Goal: Transaction & Acquisition: Obtain resource

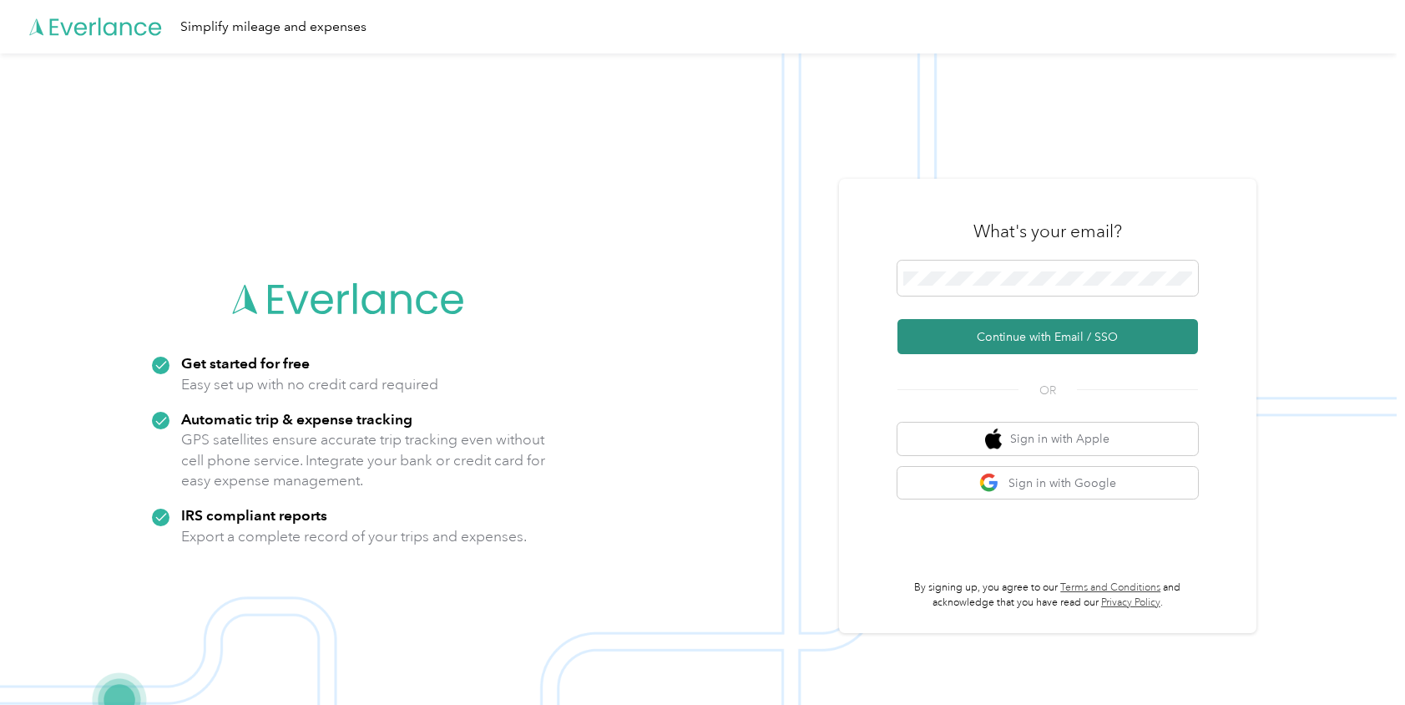
click at [1068, 335] on button "Continue with Email / SSO" at bounding box center [1048, 336] width 301 height 35
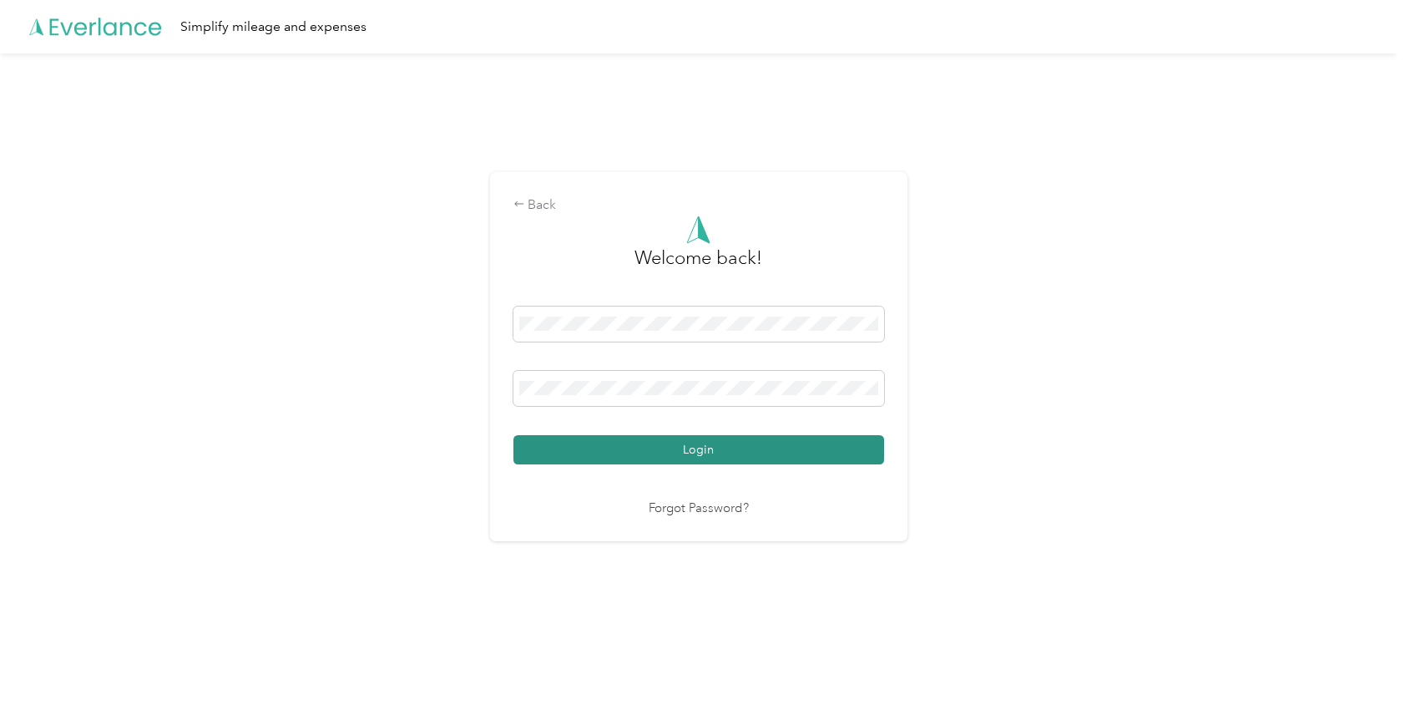
click at [787, 447] on button "Login" at bounding box center [699, 449] width 371 height 29
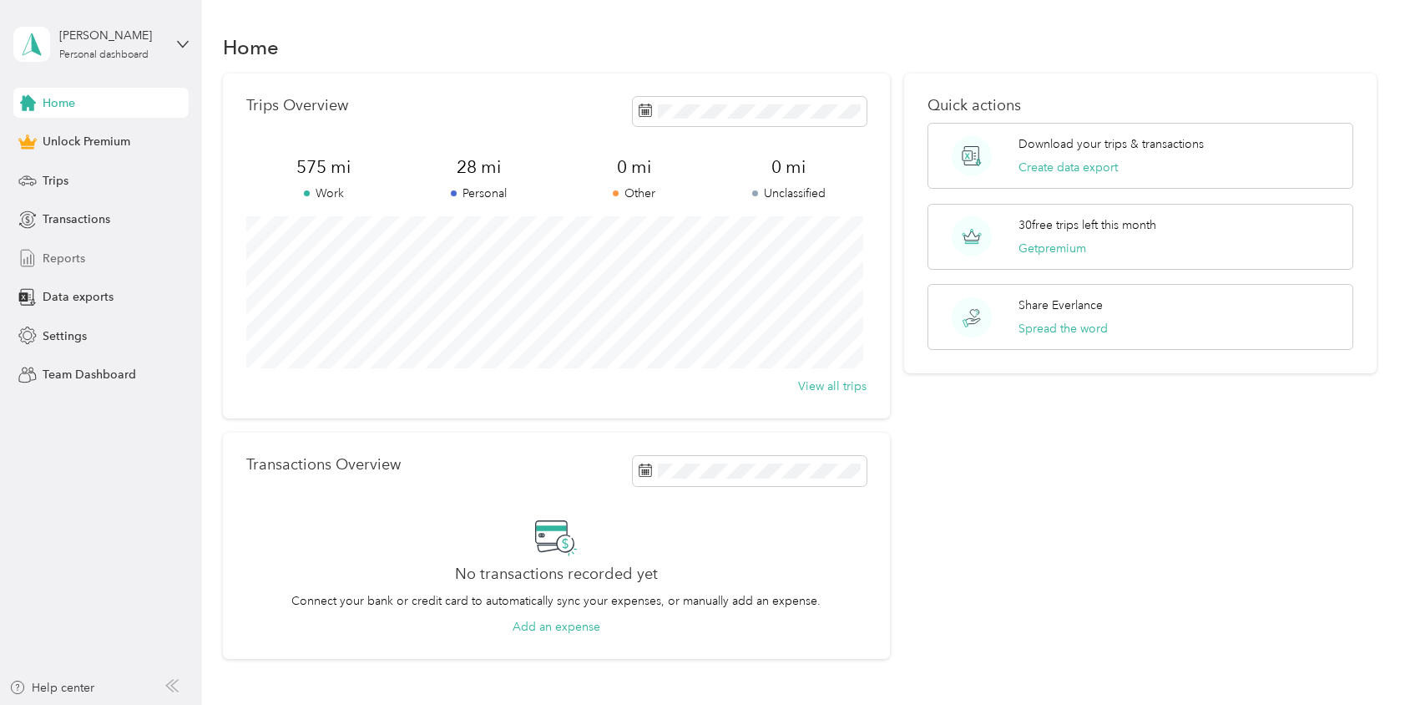
click at [61, 257] on span "Reports" at bounding box center [64, 259] width 43 height 18
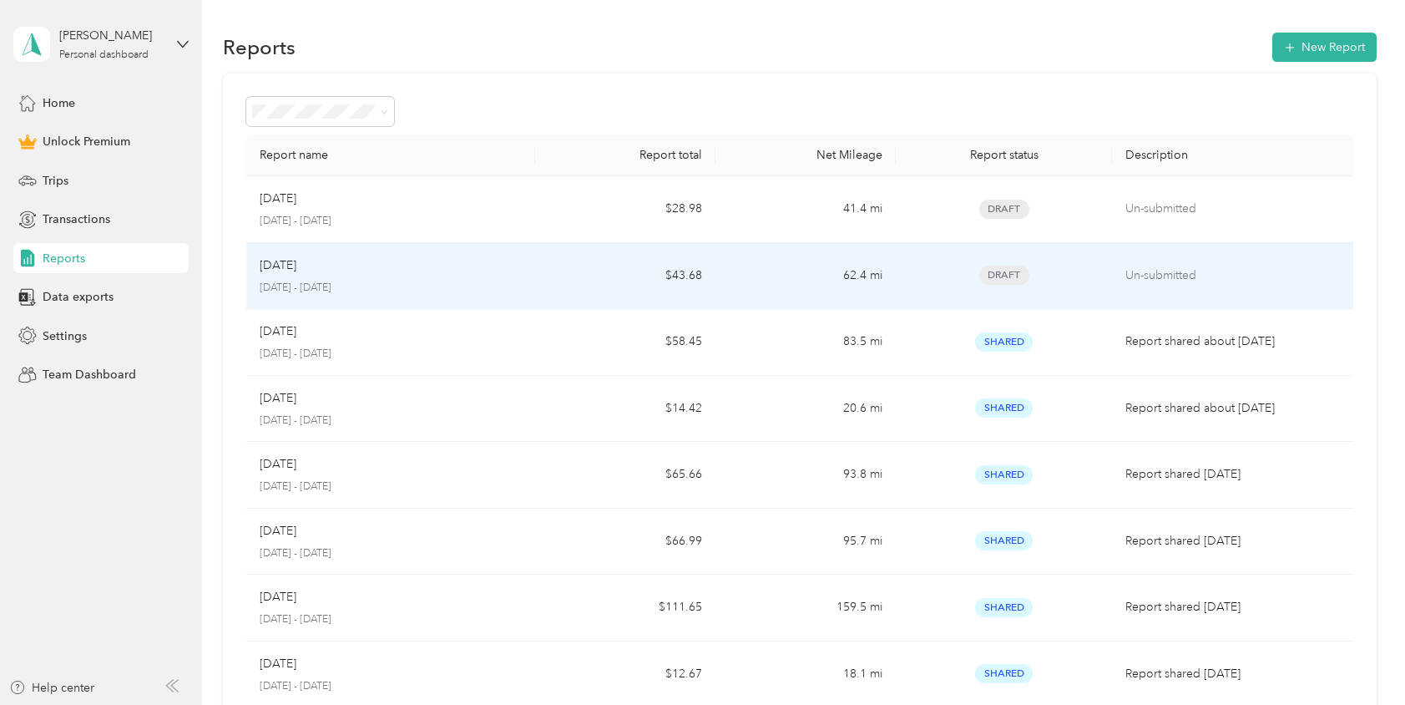
click at [418, 283] on p "July 1 - 31, 2025" at bounding box center [391, 288] width 262 height 15
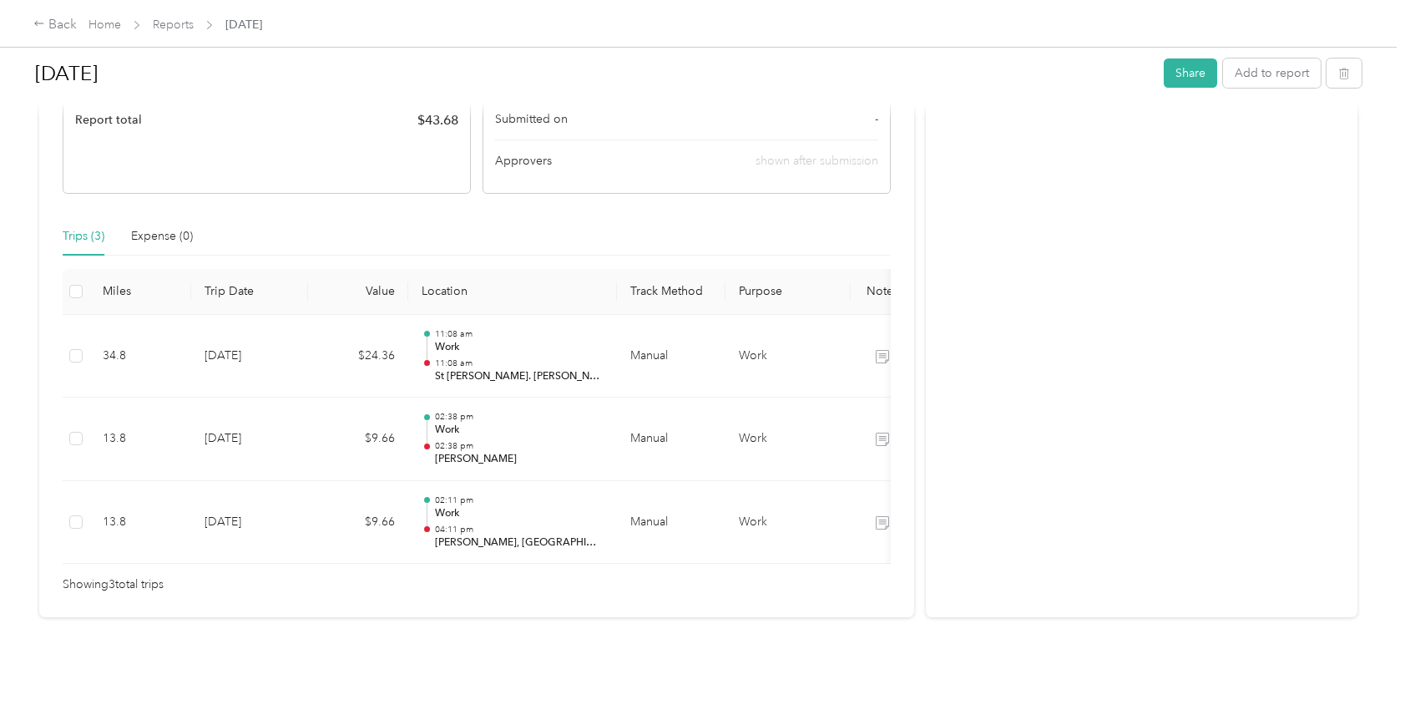
scroll to position [53, 0]
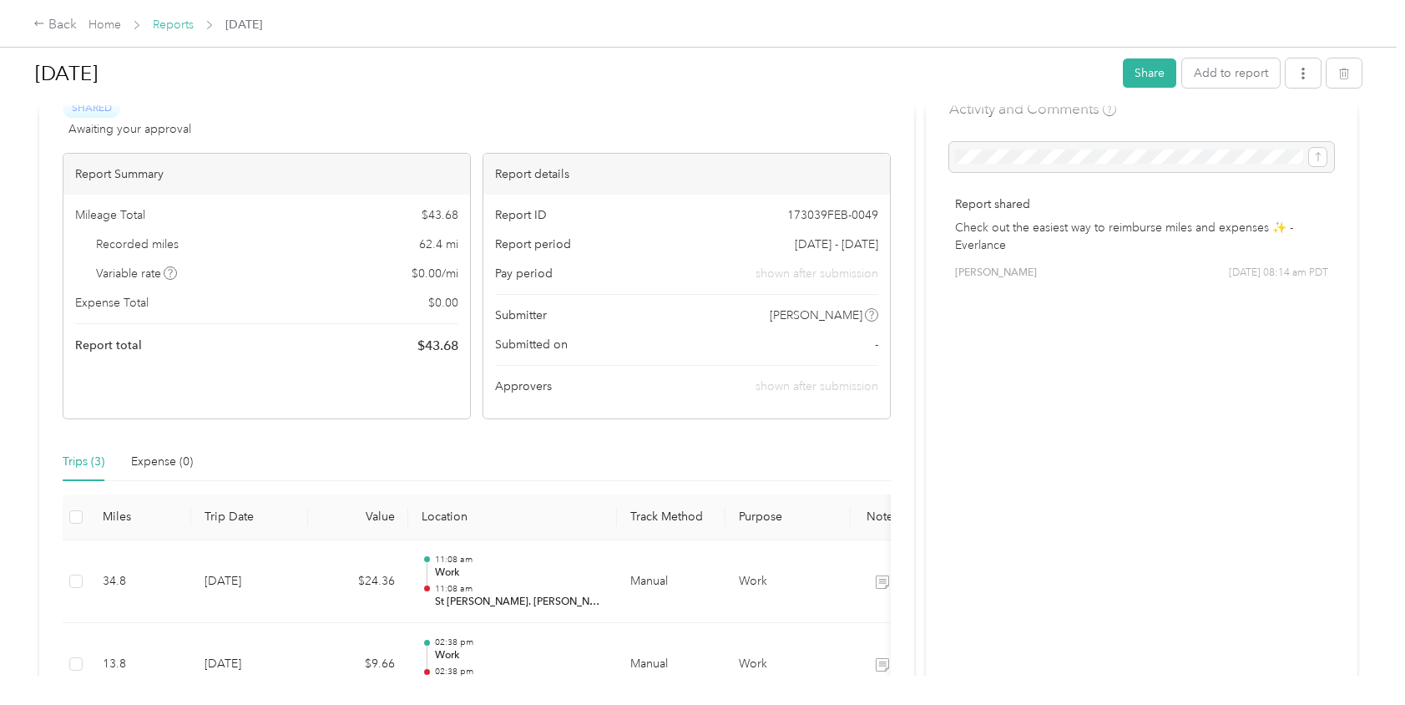
click at [175, 28] on link "Reports" at bounding box center [173, 25] width 41 height 14
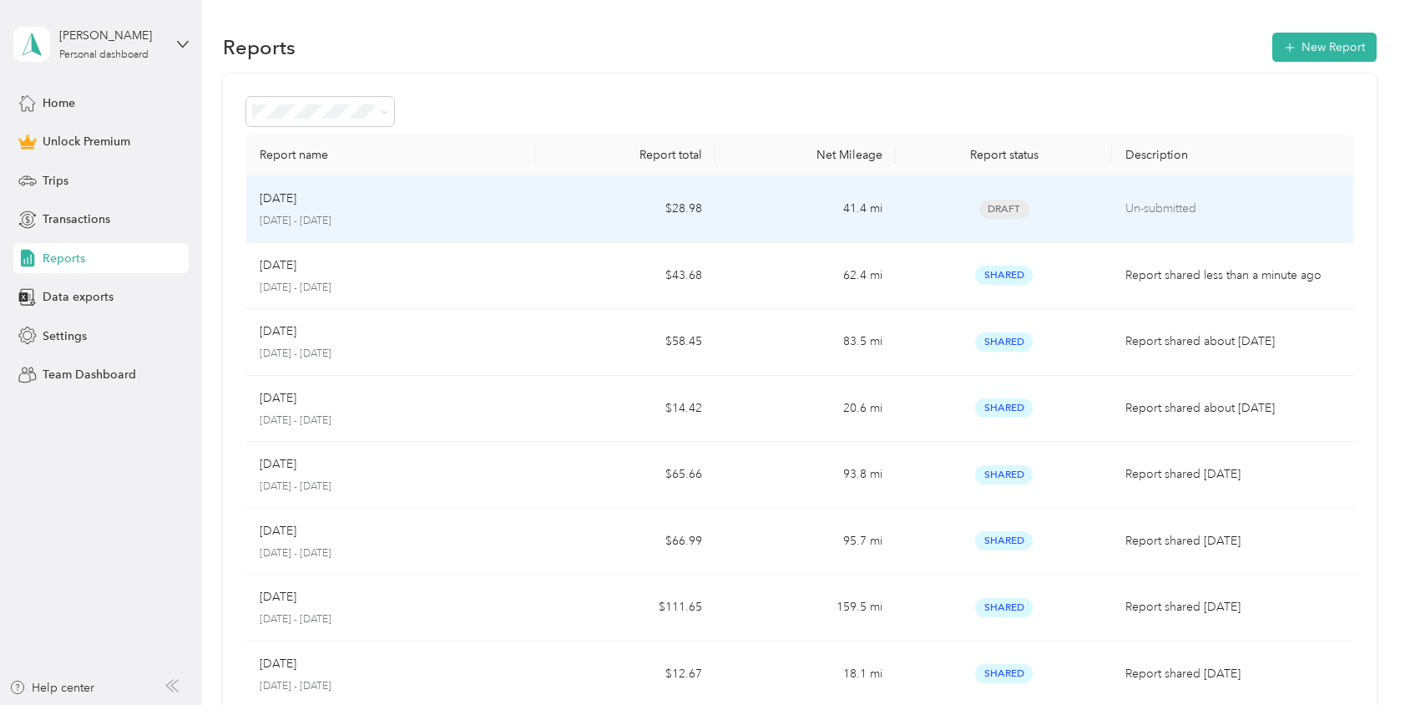
click at [349, 210] on div "Aug 2025 August 1 - 31, 2025" at bounding box center [391, 209] width 262 height 39
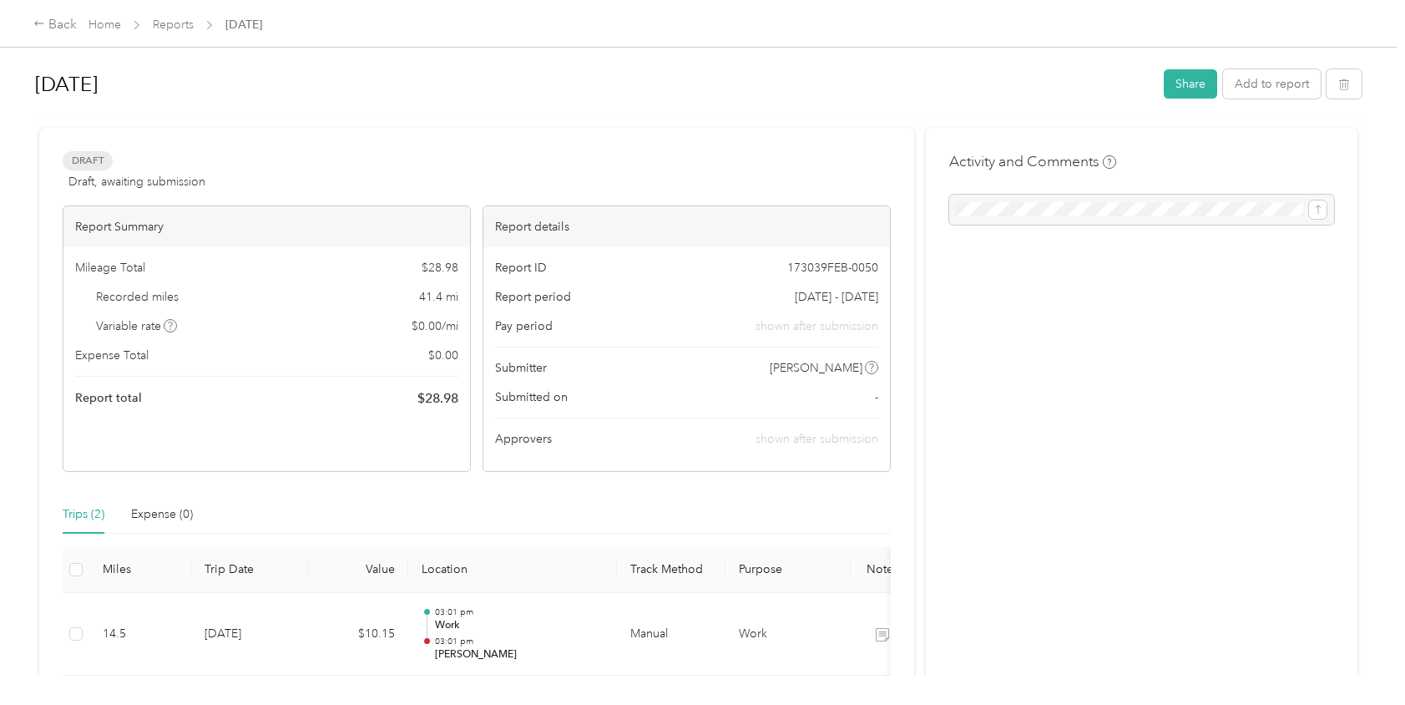
click at [1030, 206] on div at bounding box center [1141, 210] width 385 height 30
click at [1156, 89] on div "Aug 2025 Share Add to report" at bounding box center [698, 87] width 1327 height 49
click at [1187, 93] on button "Share" at bounding box center [1190, 83] width 53 height 29
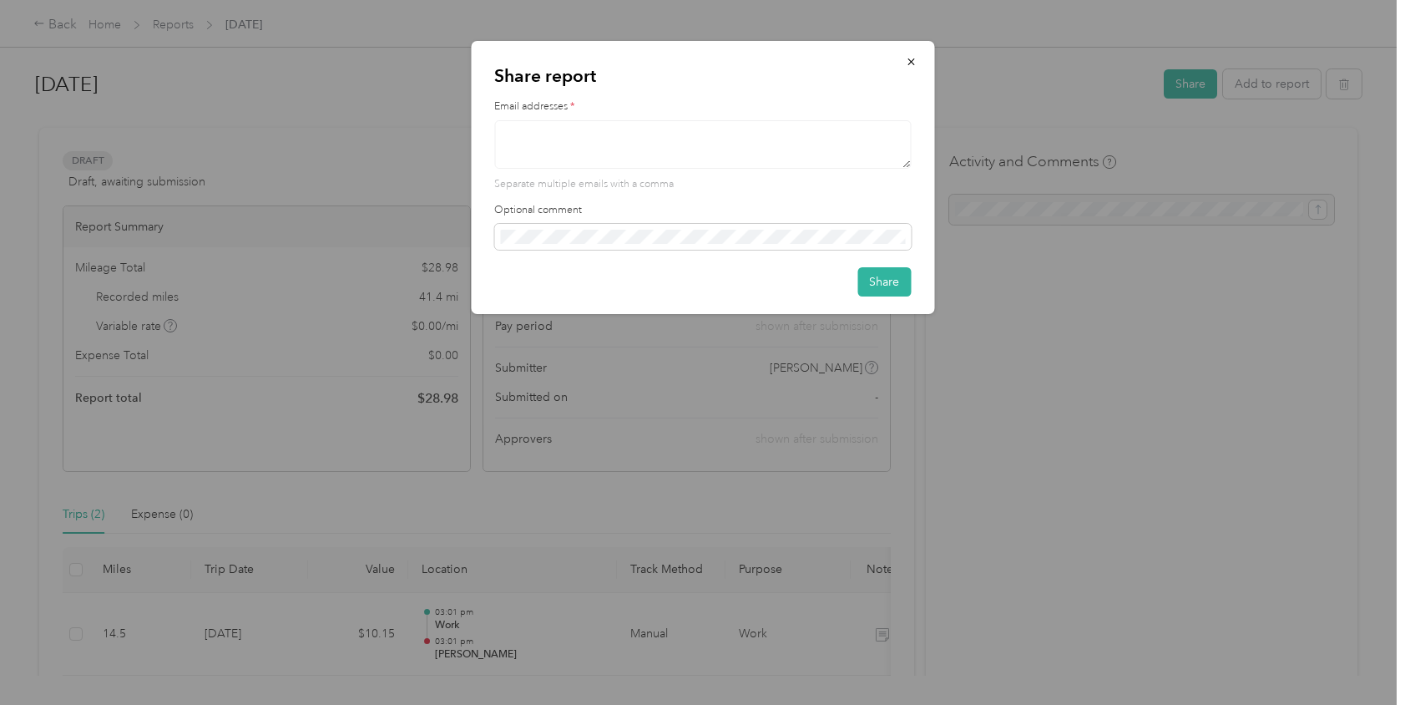
click at [568, 141] on textarea at bounding box center [702, 144] width 417 height 48
type textarea "d"
type textarea "dan.kim@stjoe.org"
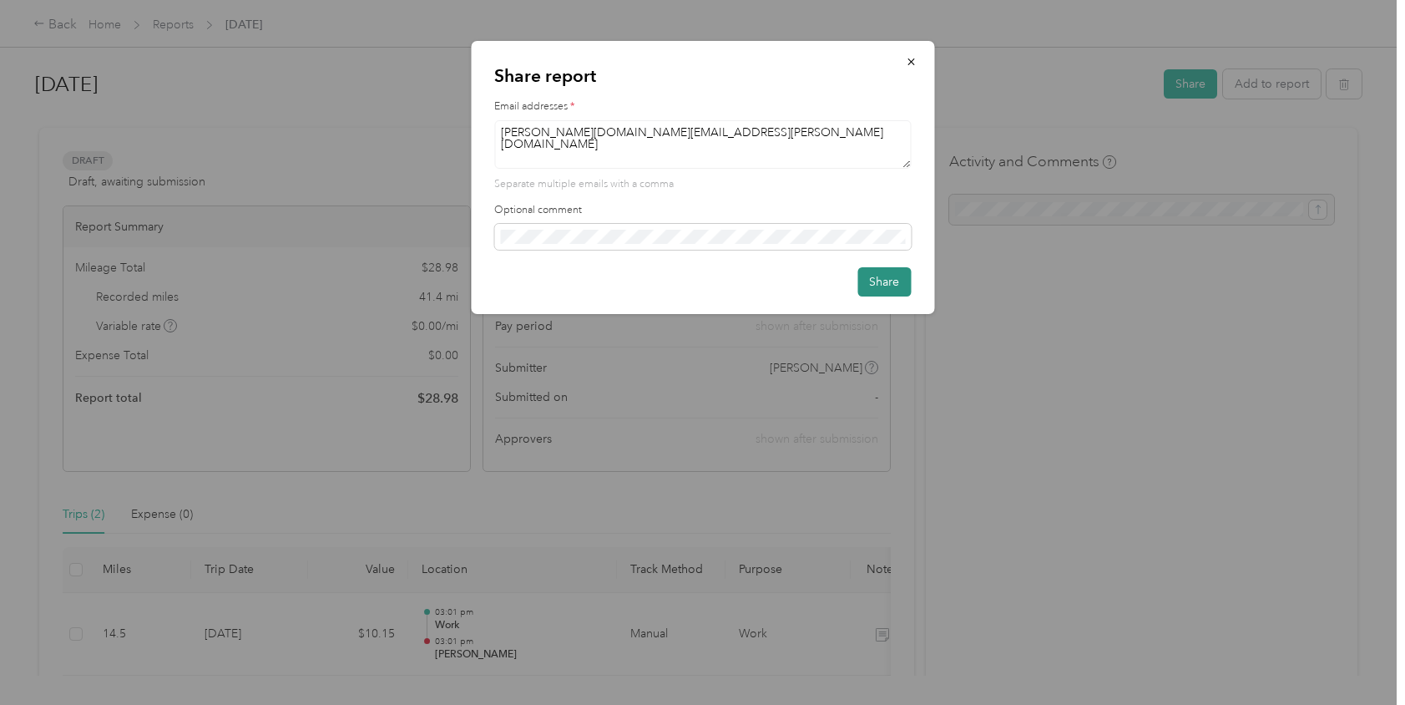
click at [880, 293] on button "Share" at bounding box center [884, 281] width 53 height 29
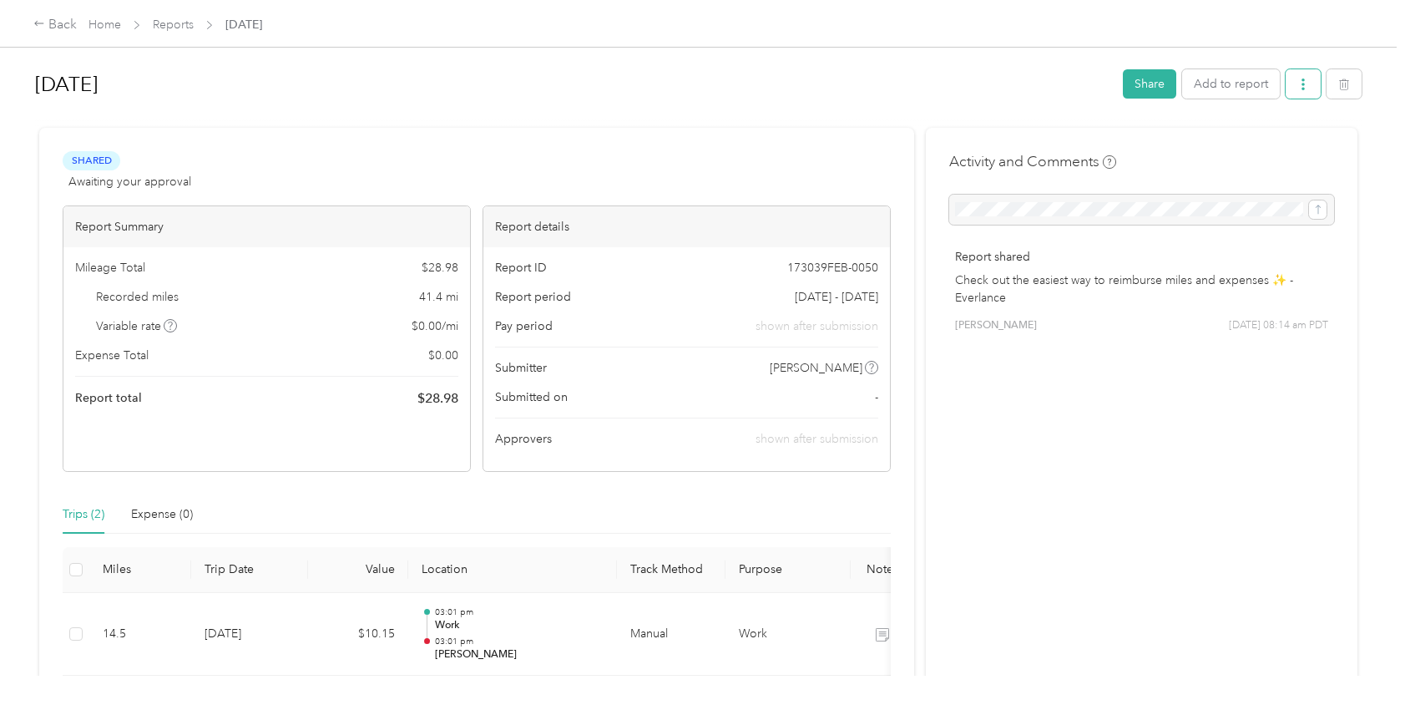
click at [1299, 76] on button "button" at bounding box center [1303, 83] width 35 height 29
click at [1268, 146] on span "Download" at bounding box center [1251, 146] width 55 height 18
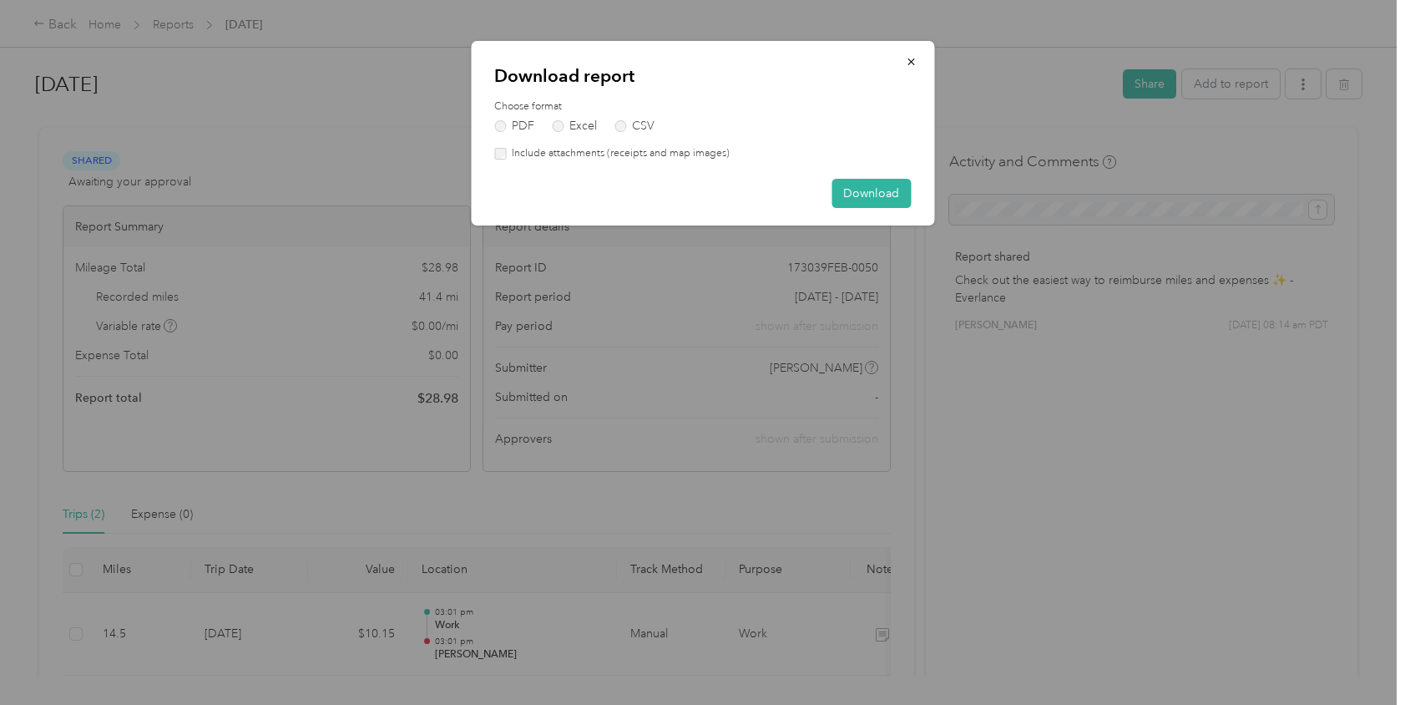
click at [528, 155] on label "Include attachments (receipts and map images)" at bounding box center [618, 153] width 224 height 15
click at [848, 194] on button "Download" at bounding box center [871, 193] width 79 height 29
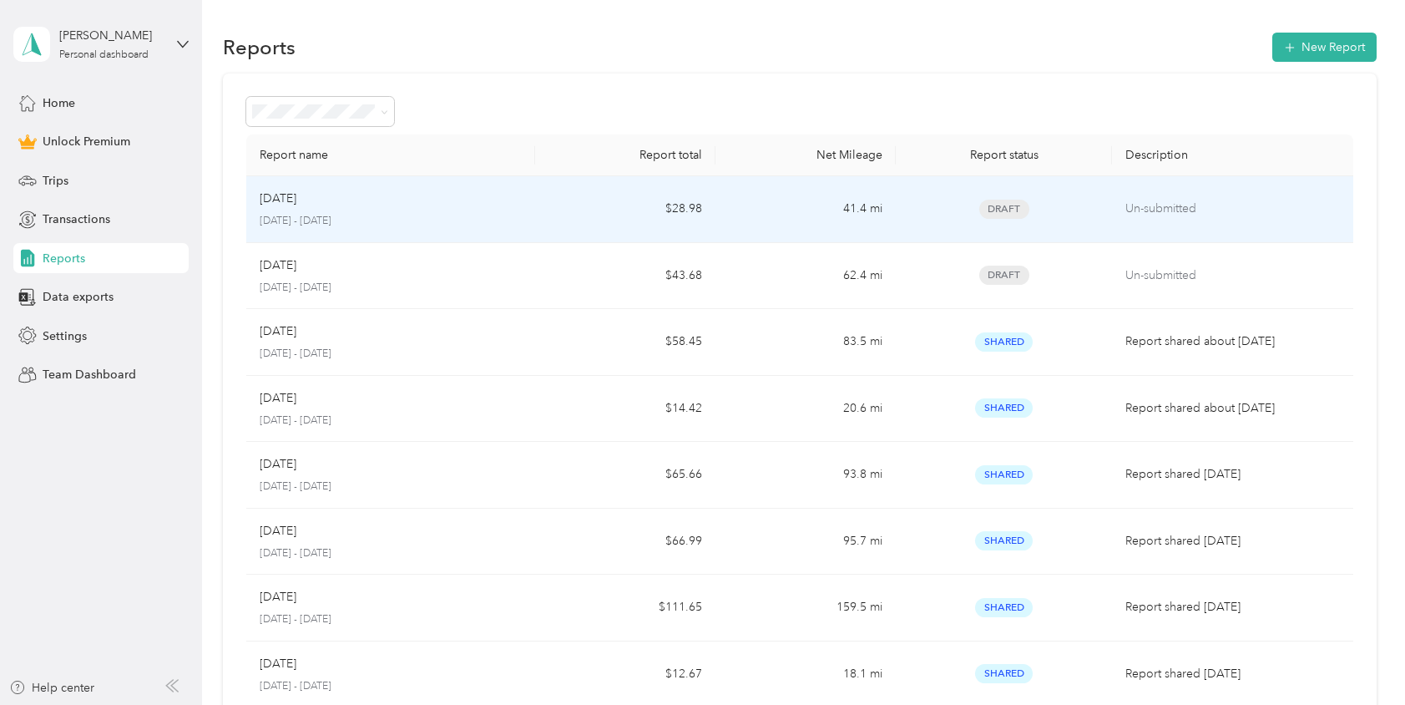
click at [296, 200] on p "Aug 2025" at bounding box center [278, 199] width 37 height 18
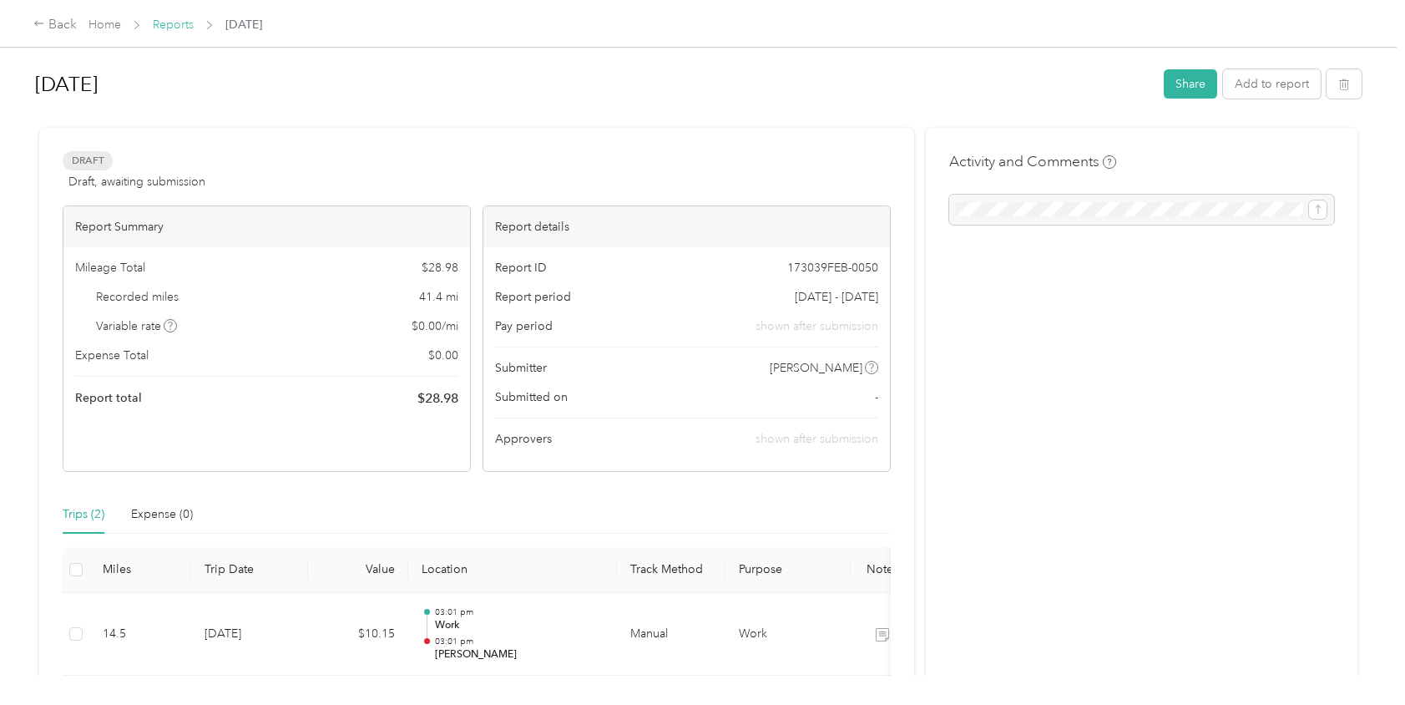
click at [162, 28] on link "Reports" at bounding box center [173, 25] width 41 height 14
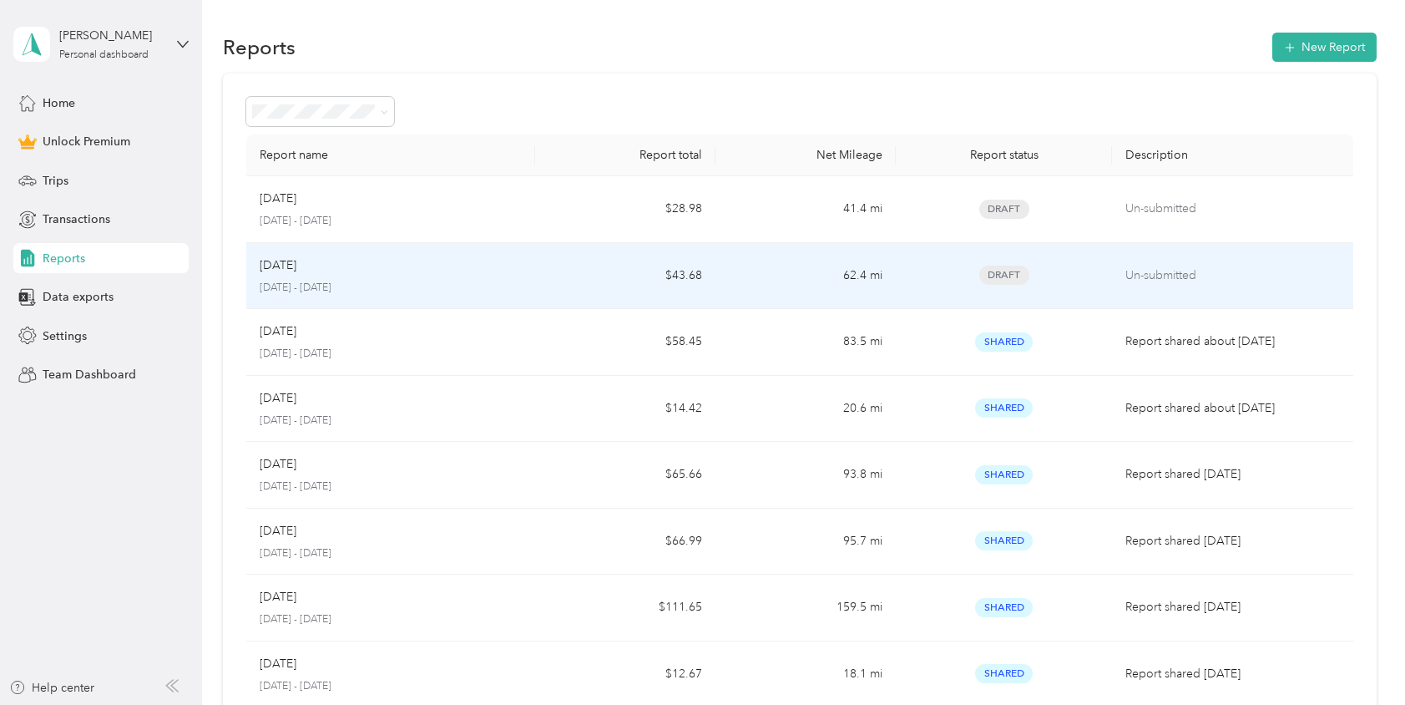
click at [990, 270] on span "Draft" at bounding box center [1005, 275] width 50 height 19
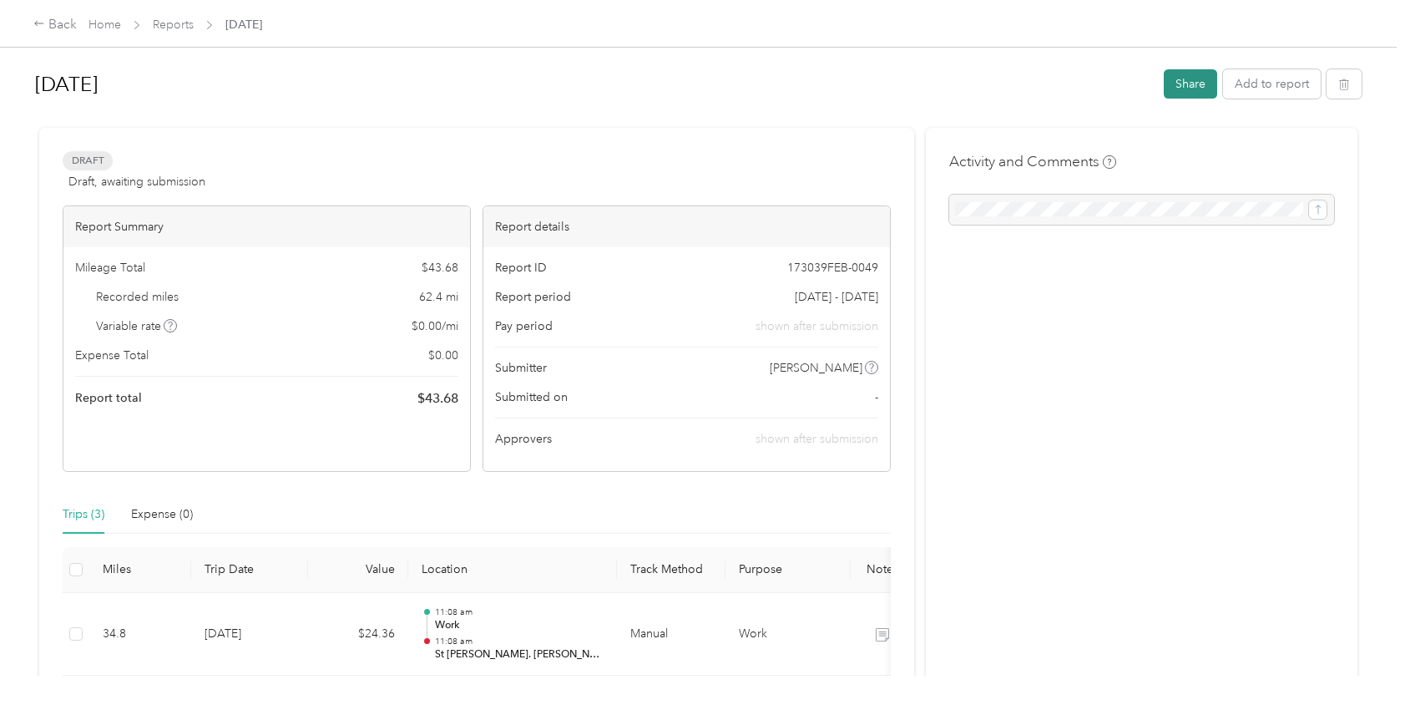
click at [1189, 86] on button "Share" at bounding box center [1190, 83] width 53 height 29
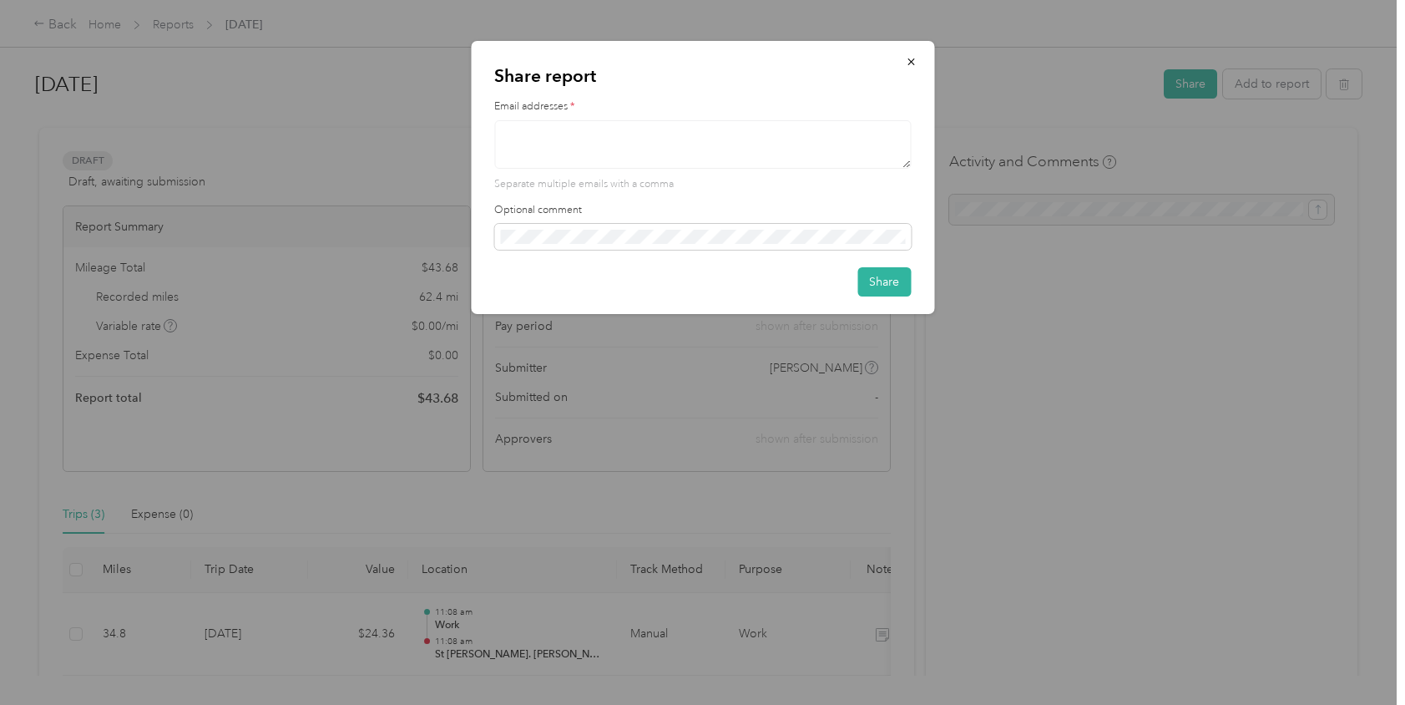
click at [601, 149] on textarea at bounding box center [702, 144] width 417 height 48
type textarea "dan.kim@stjoe.org"
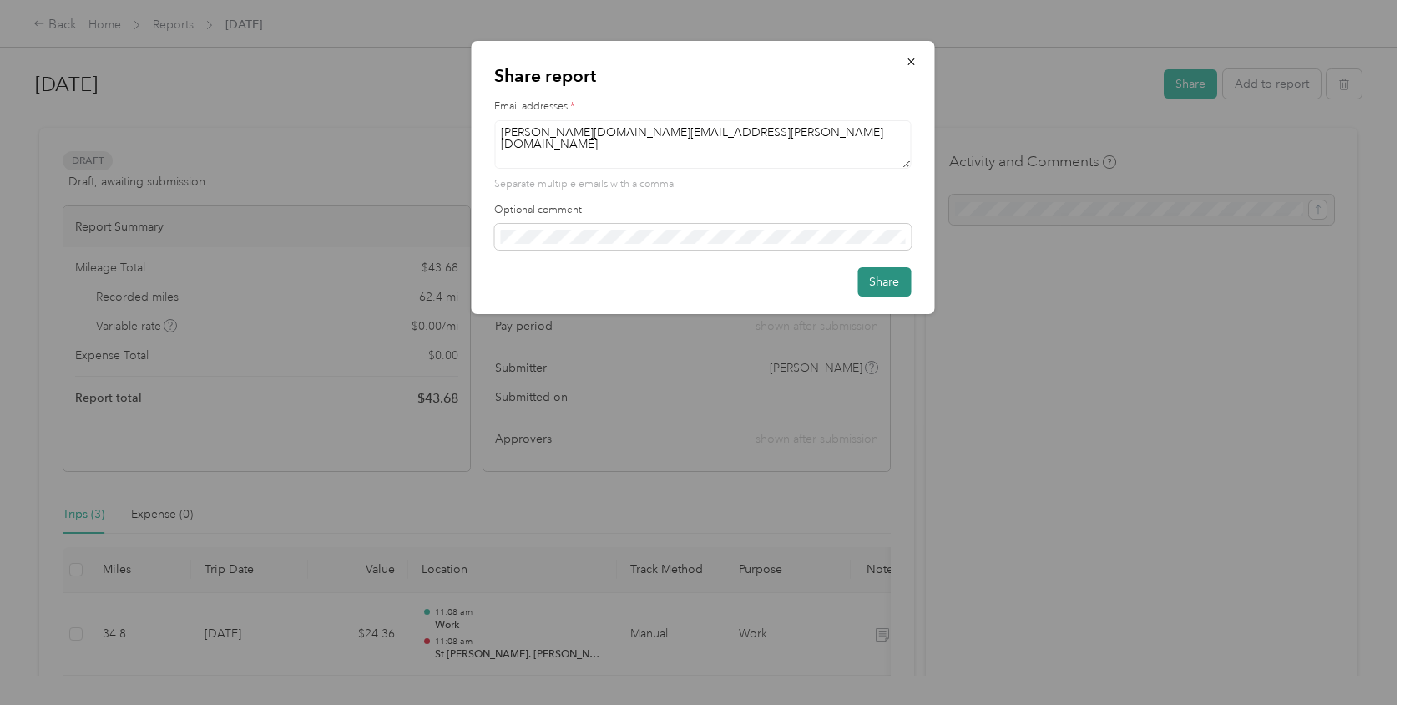
click at [883, 278] on button "Share" at bounding box center [884, 281] width 53 height 29
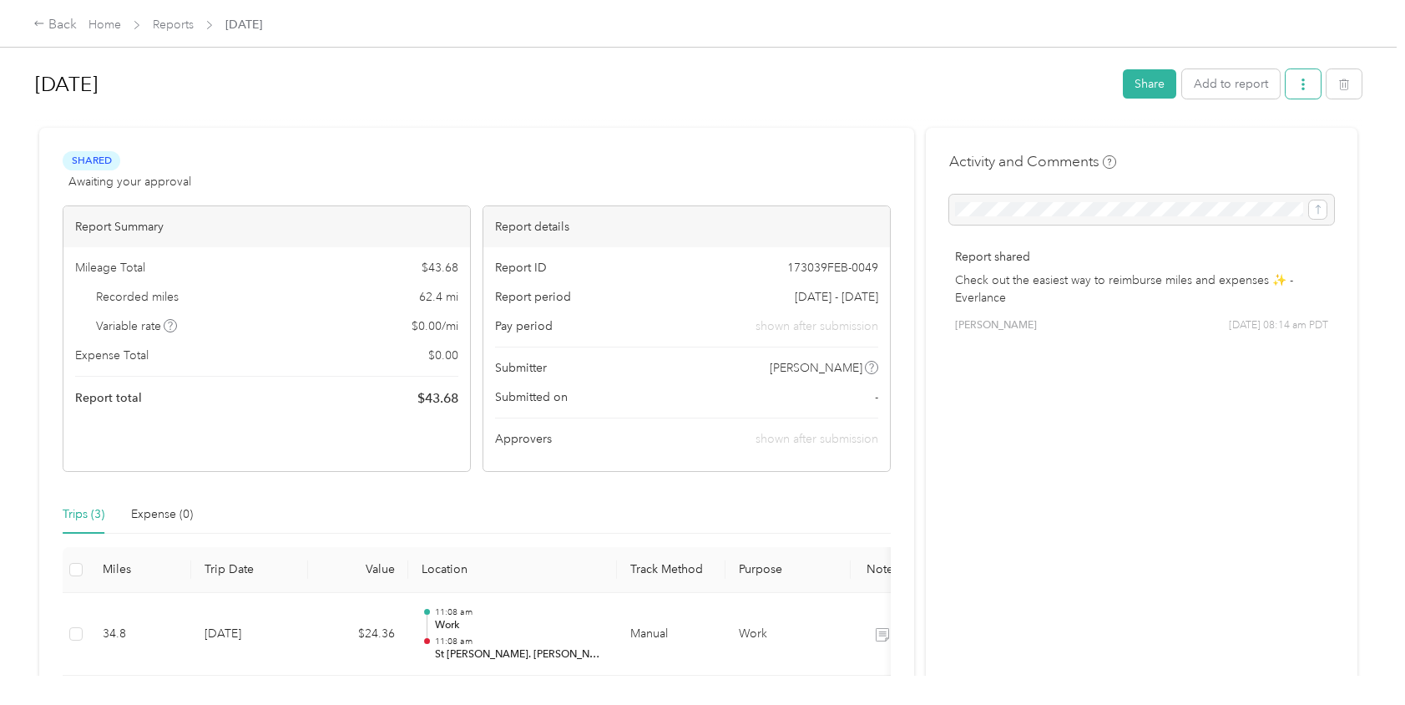
click at [1301, 83] on icon "button" at bounding box center [1304, 84] width 12 height 12
click at [1267, 146] on span "Download" at bounding box center [1251, 146] width 55 height 18
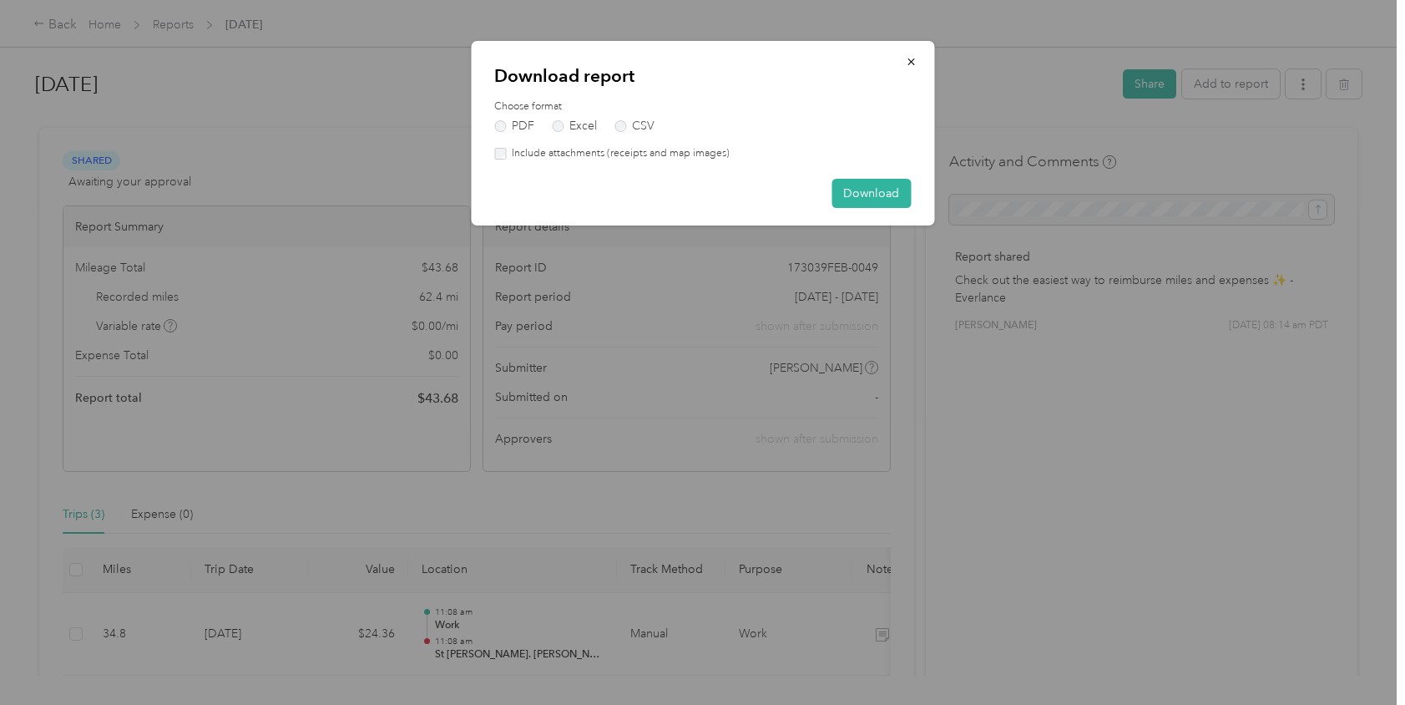
click at [661, 156] on label "Include attachments (receipts and map images)" at bounding box center [618, 153] width 224 height 15
click at [856, 183] on button "Download" at bounding box center [871, 193] width 79 height 29
